Goal: Task Accomplishment & Management: Use online tool/utility

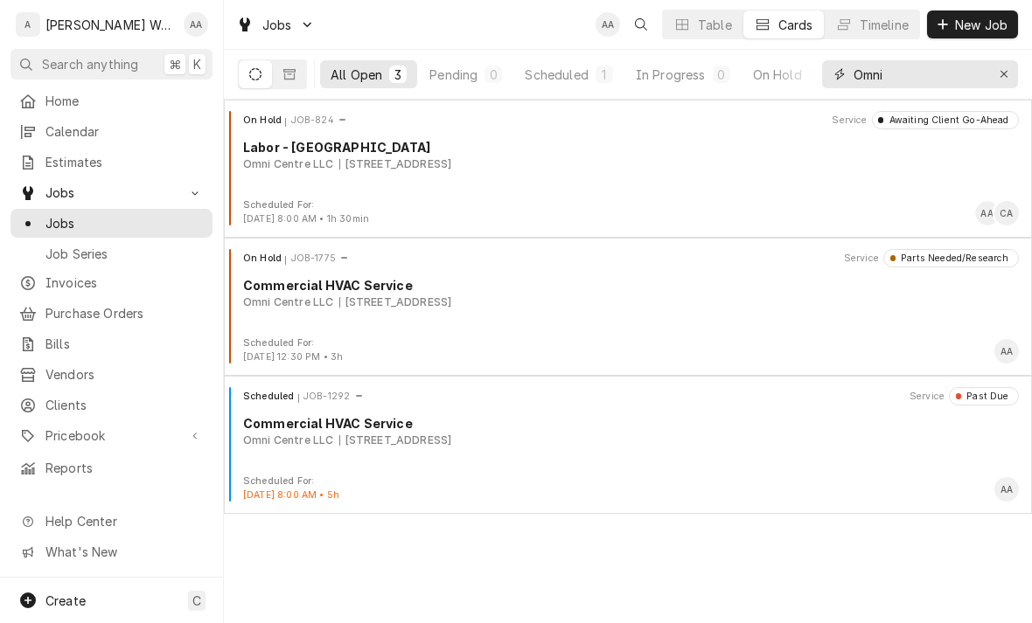
click at [1014, 68] on button "Erase input" at bounding box center [1004, 74] width 28 height 28
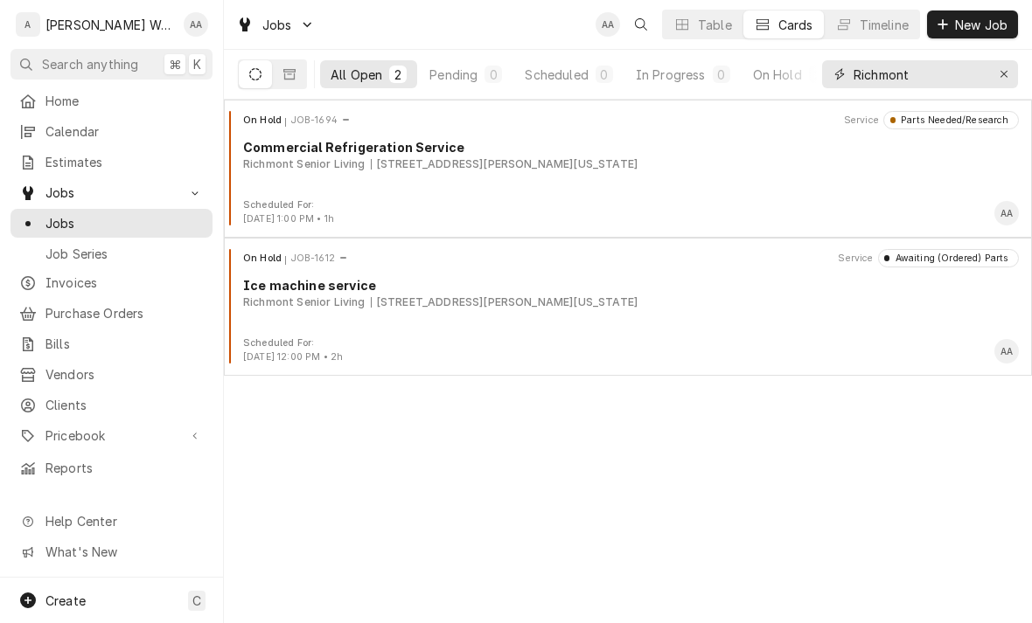
type input "Richmont"
click at [286, 165] on div "Richmont Senior Living" at bounding box center [304, 165] width 122 height 16
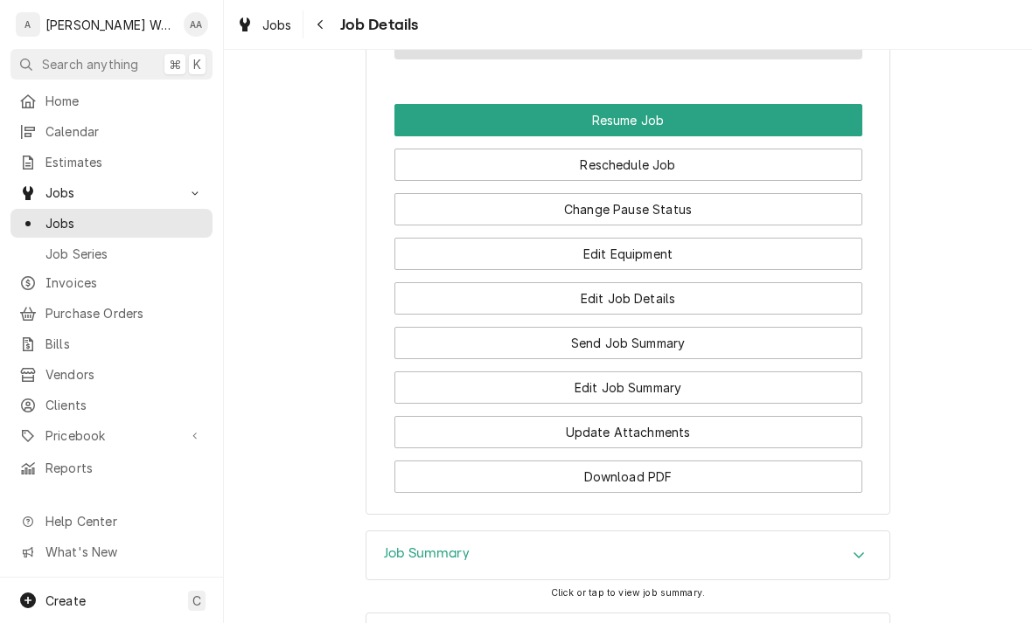
scroll to position [1666, 0]
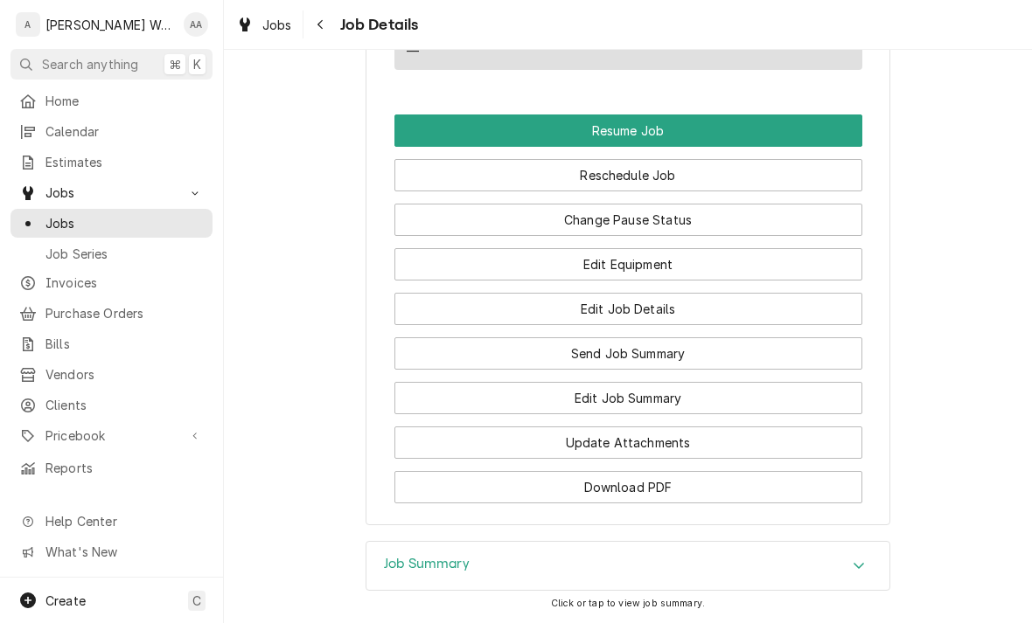
click at [439, 263] on button "Edit Equipment" at bounding box center [628, 264] width 468 height 32
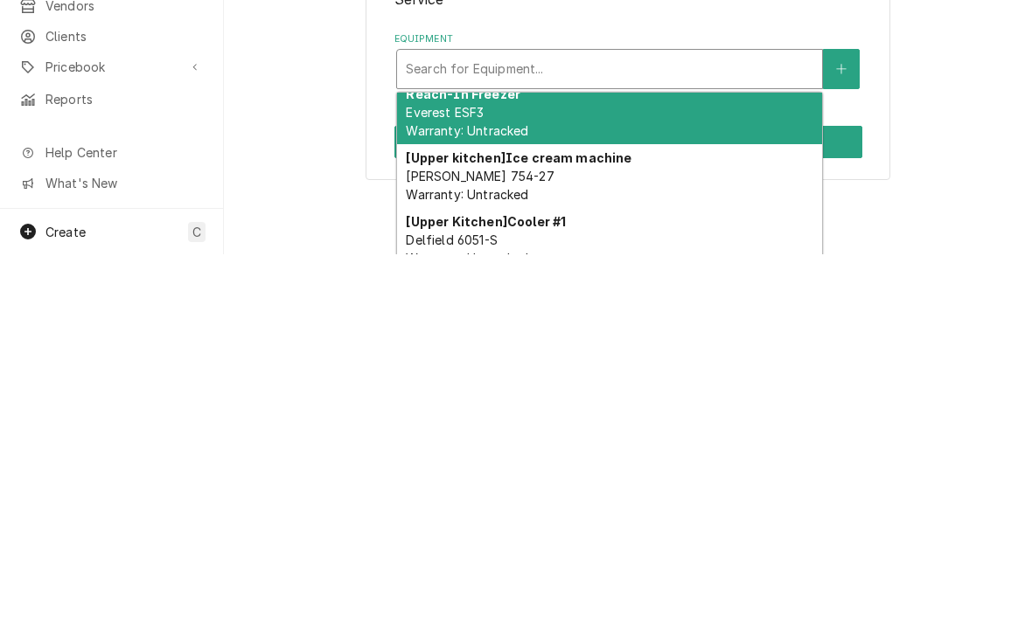
scroll to position [11, 0]
click at [458, 514] on div "[Upper kitchen] Ice cream machine Taylor 754-27 Warranty: Untracked" at bounding box center [609, 546] width 425 height 64
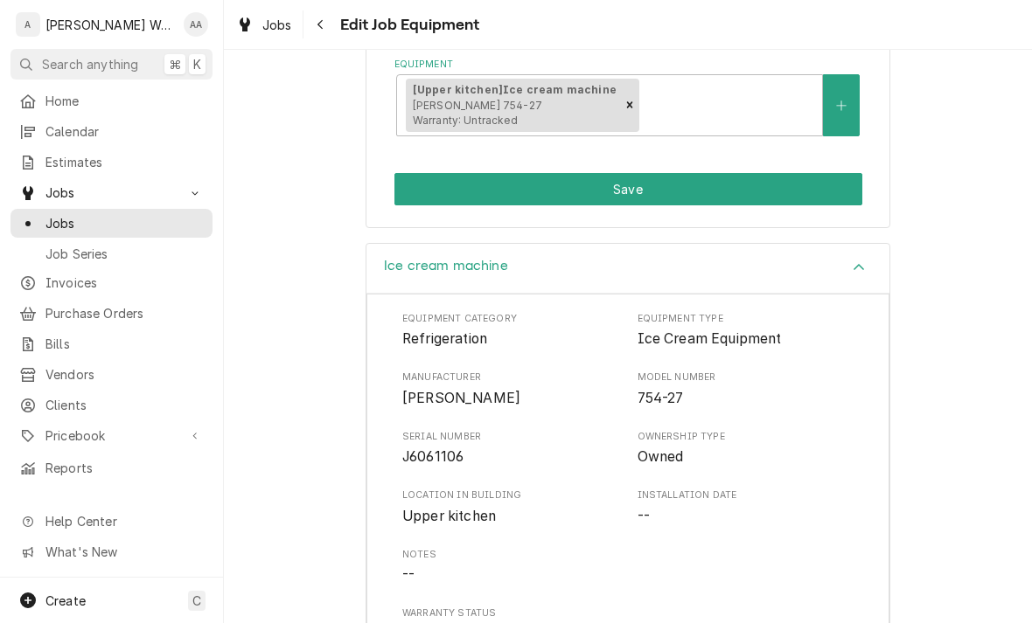
scroll to position [350, 0]
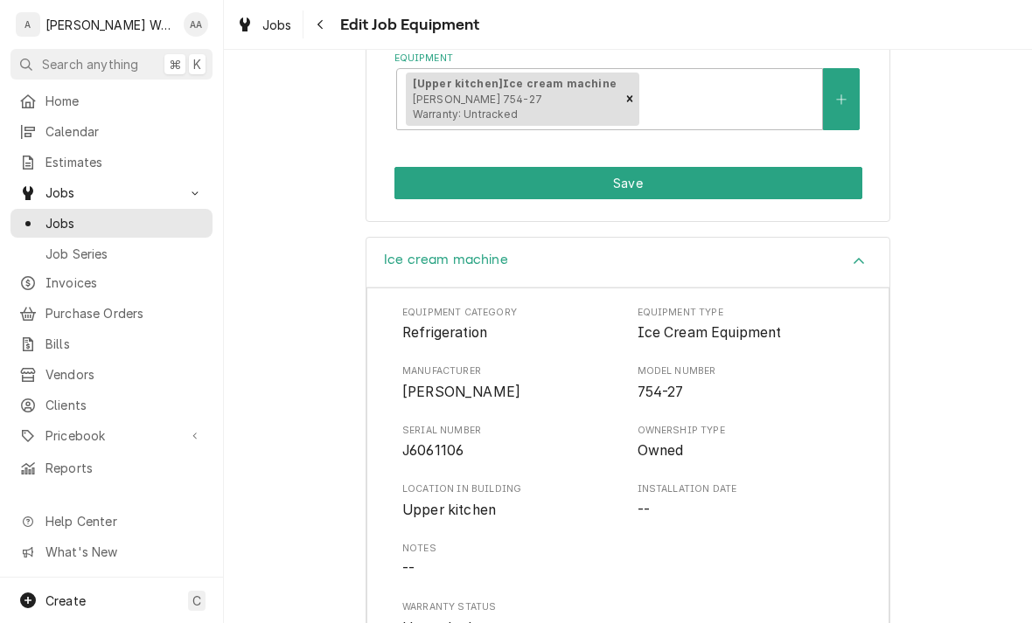
click at [442, 170] on button "Save" at bounding box center [628, 183] width 468 height 32
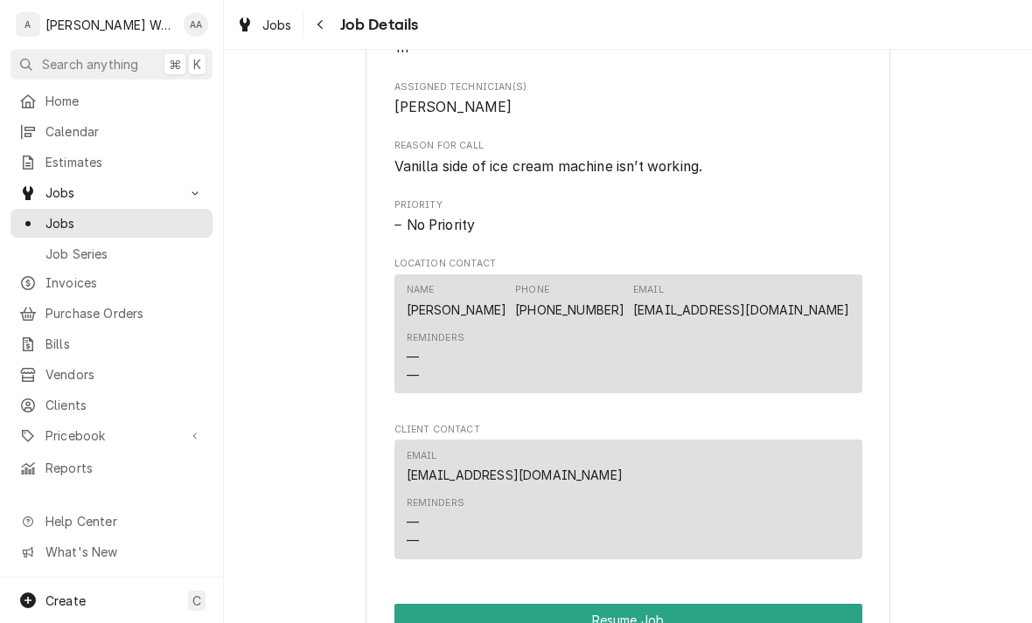
scroll to position [1180, 0]
